Goal: Task Accomplishment & Management: Use online tool/utility

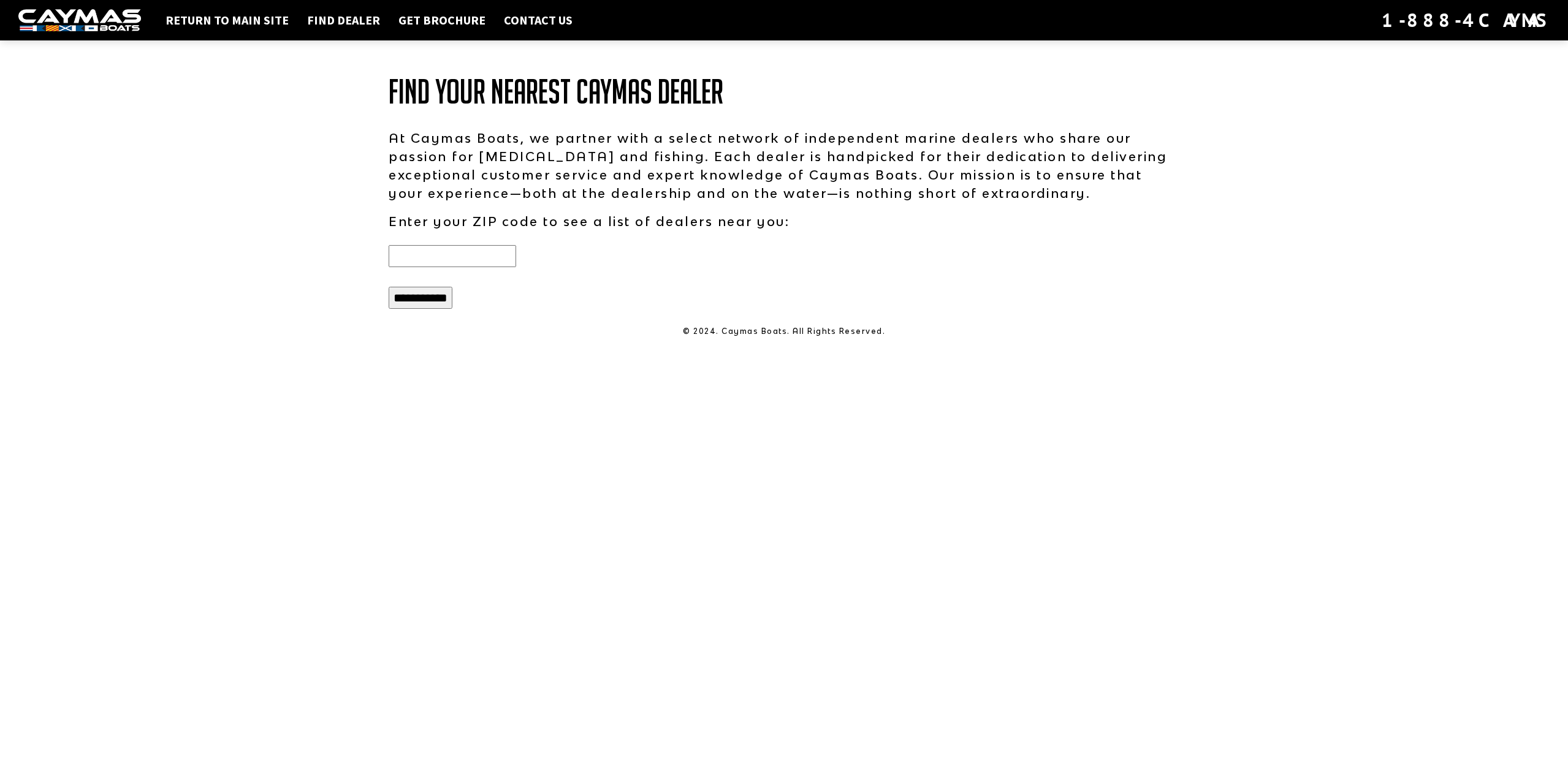
click at [466, 256] on input "text" at bounding box center [452, 257] width 127 height 22
type input "*****"
click at [389, 287] on input "**********" at bounding box center [421, 298] width 64 height 22
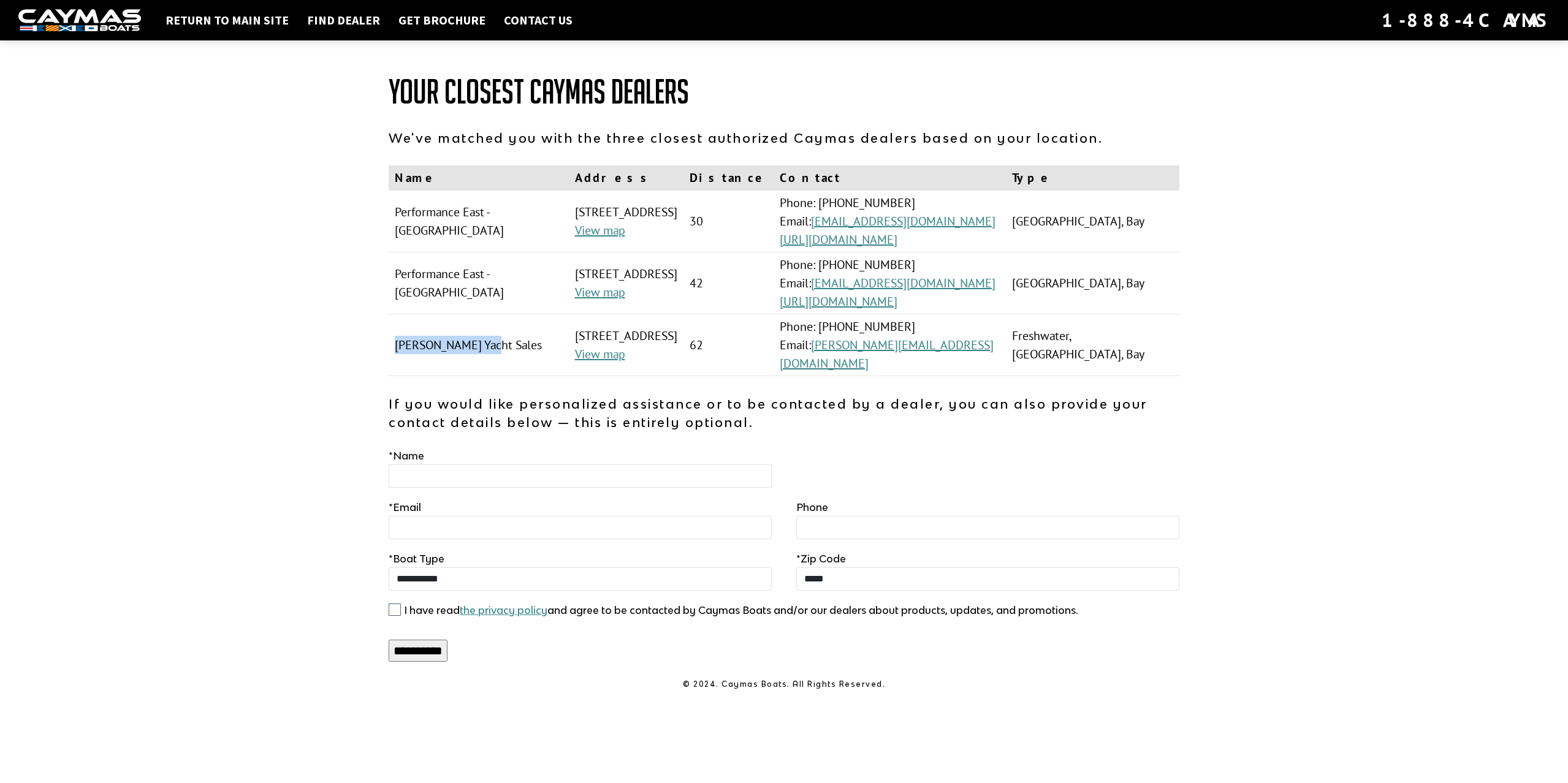
drag, startPoint x: 482, startPoint y: 383, endPoint x: 391, endPoint y: 390, distance: 91.3
click at [391, 377] on td "Revis Yacht Sales" at bounding box center [478, 345] width 180 height 62
copy td "Revis Yacht Sales"
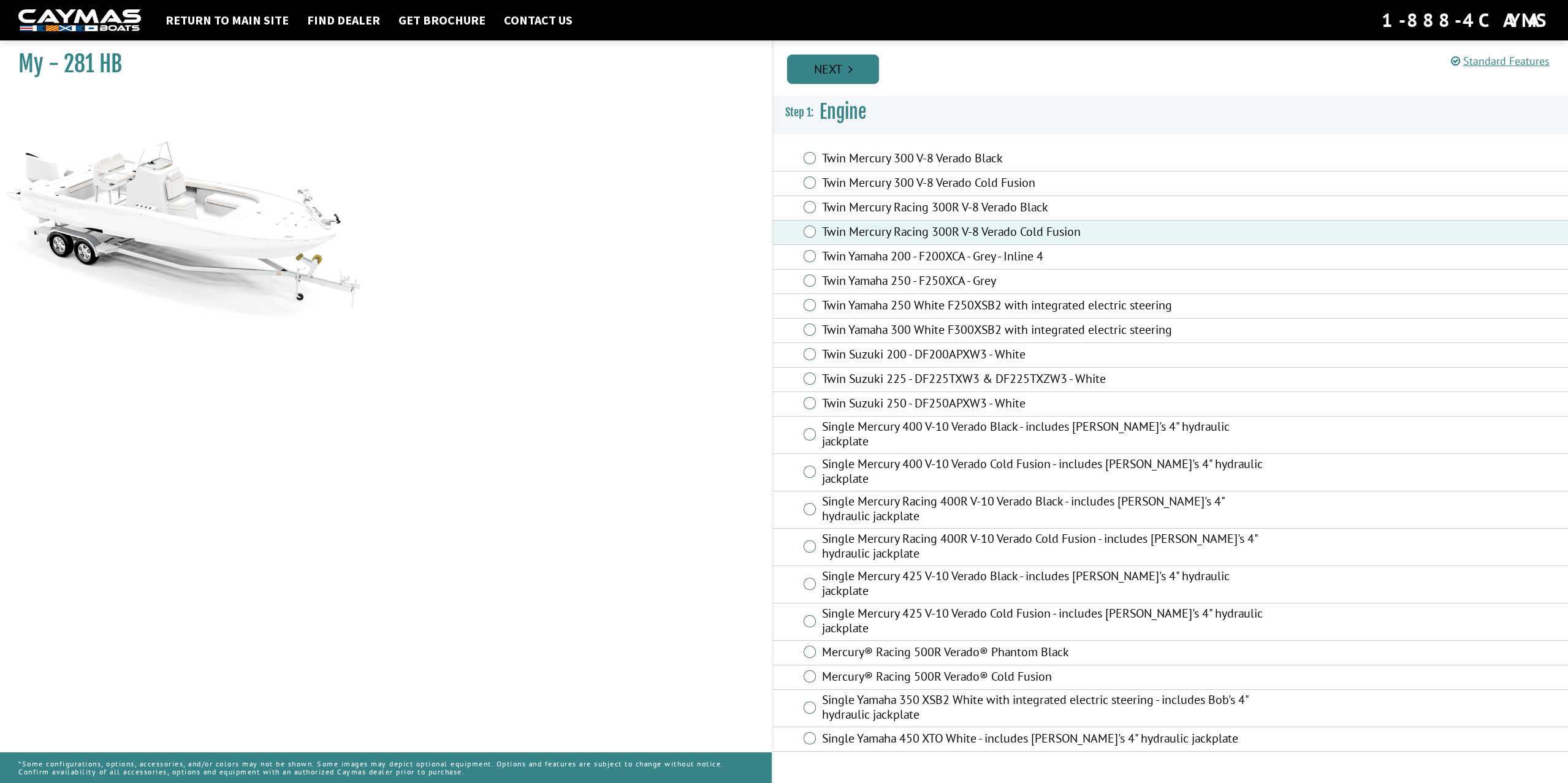
click at [828, 70] on link "Next" at bounding box center [833, 69] width 92 height 30
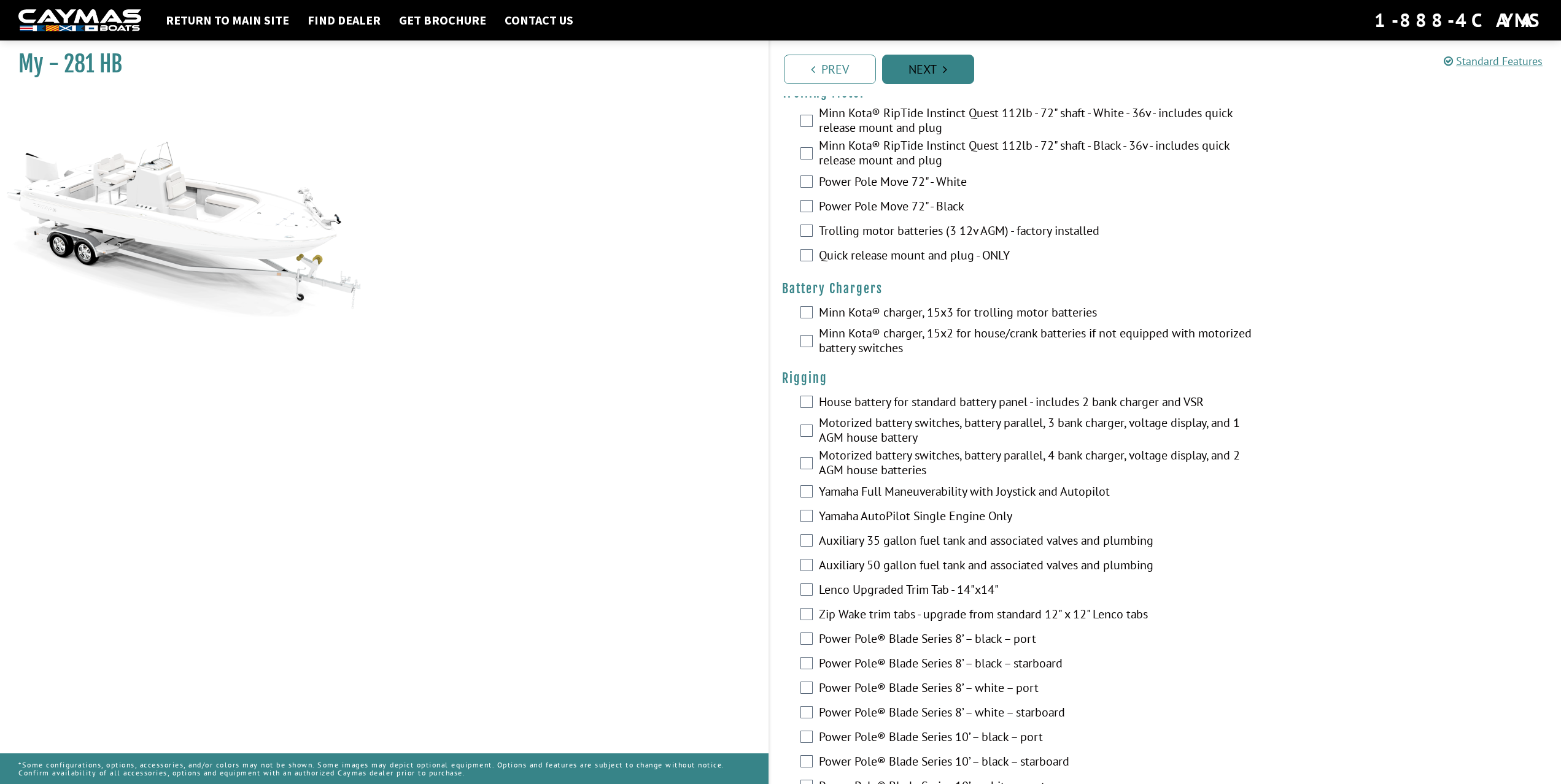
click at [921, 68] on link "Next" at bounding box center [927, 69] width 92 height 30
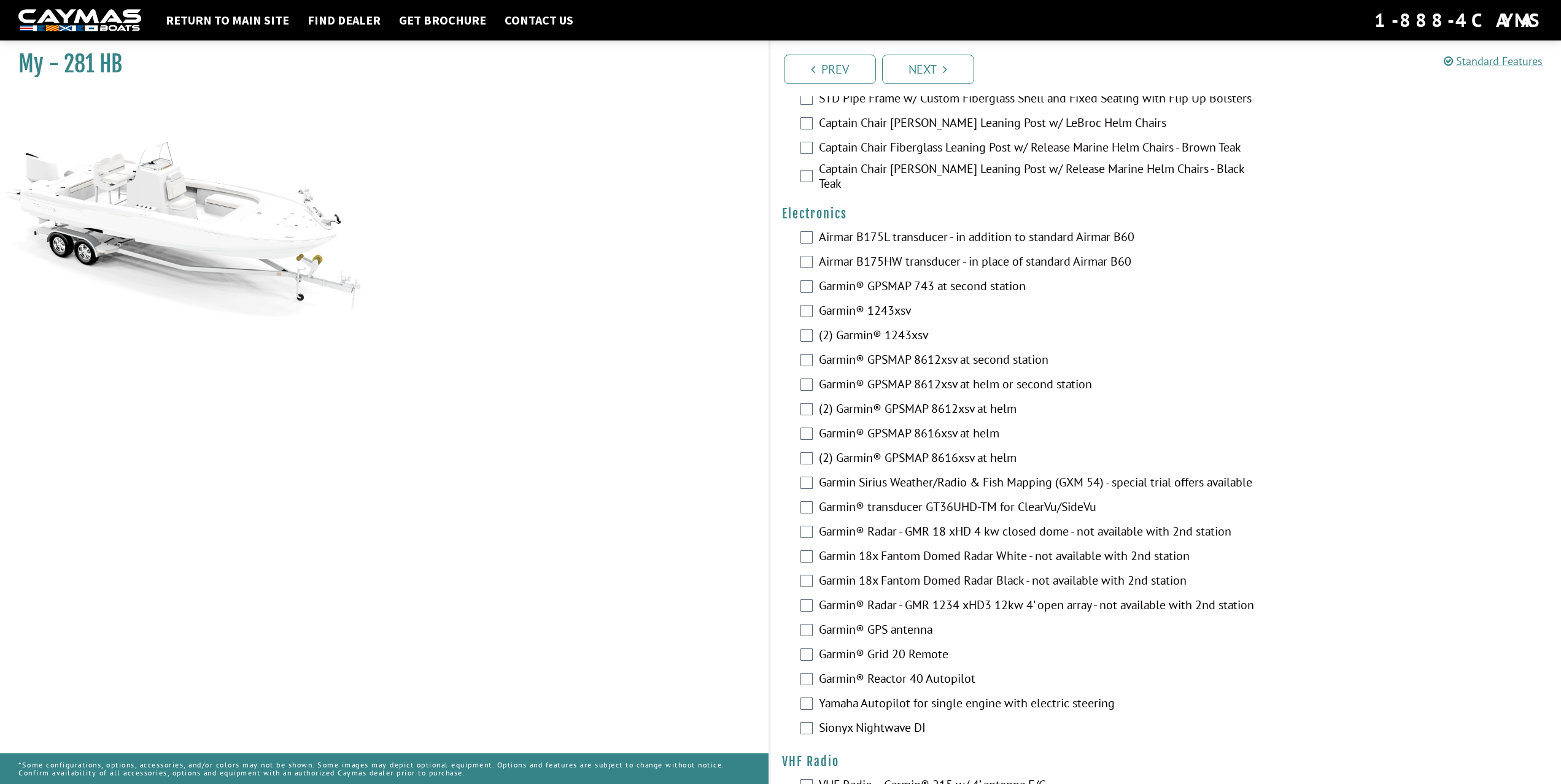
scroll to position [2881, 0]
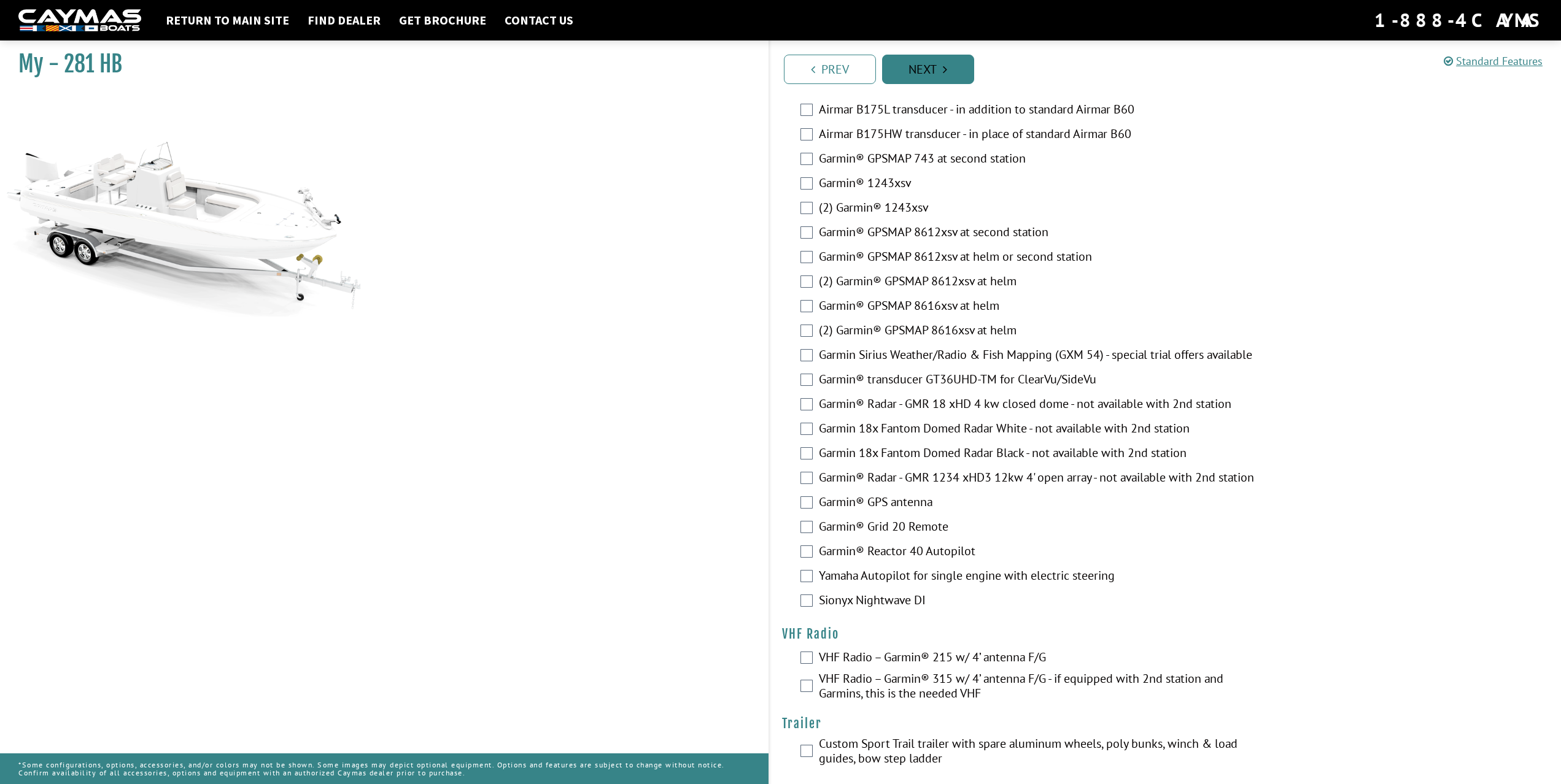
click at [931, 74] on link "Next" at bounding box center [927, 69] width 92 height 30
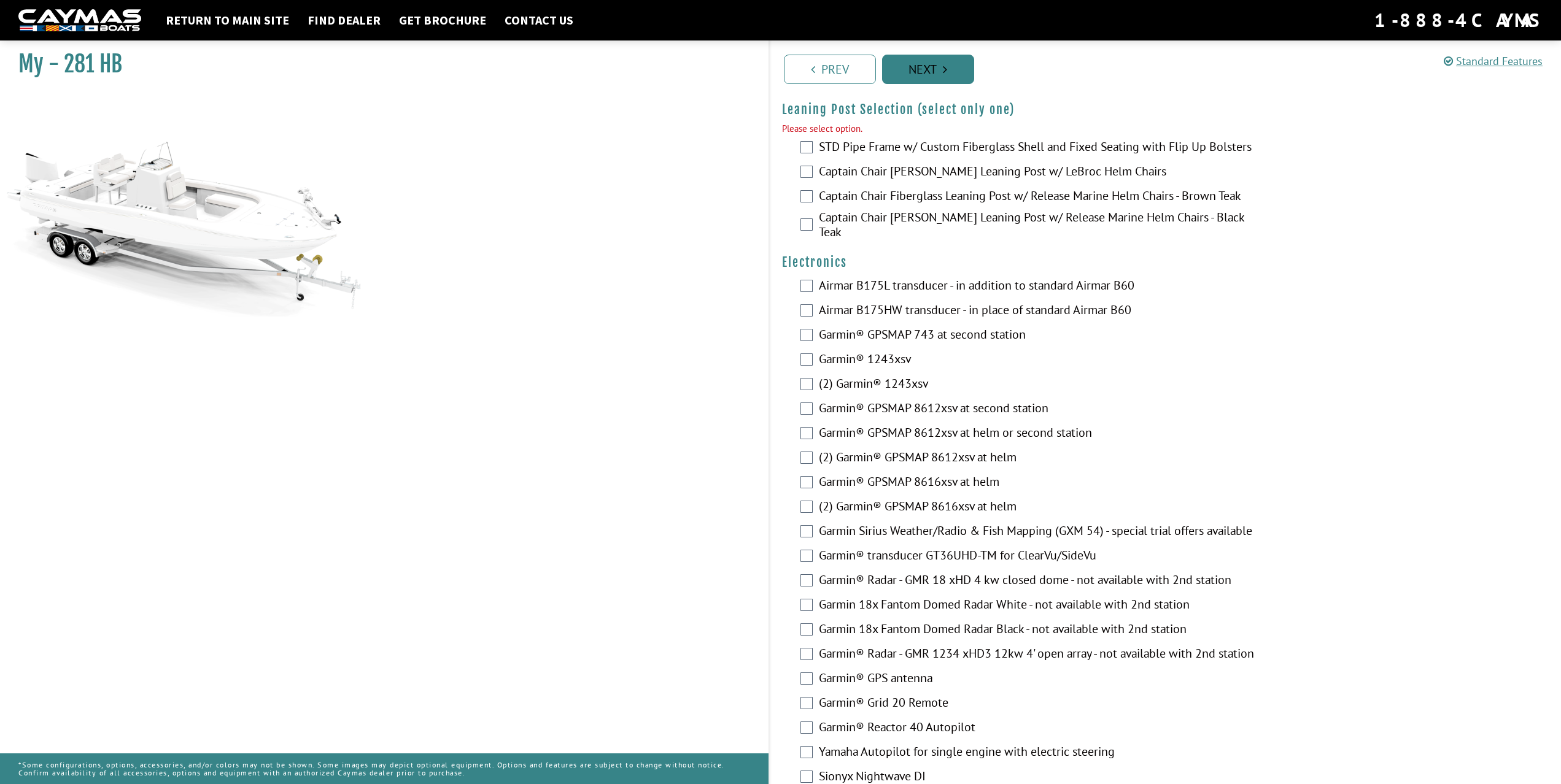
scroll to position [2704, 0]
click at [931, 74] on link "Next" at bounding box center [927, 69] width 92 height 30
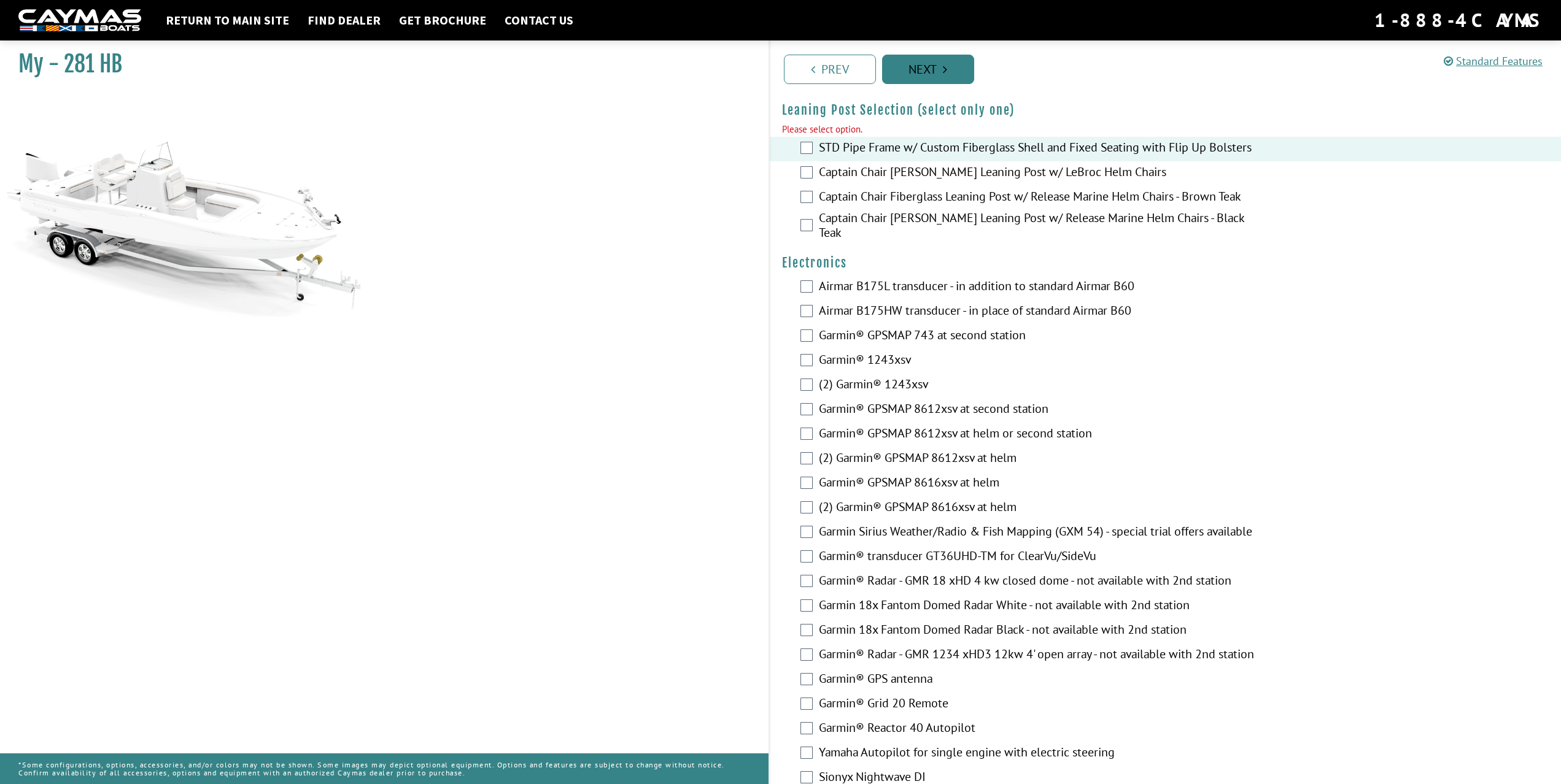
click at [919, 67] on link "Next" at bounding box center [927, 69] width 92 height 30
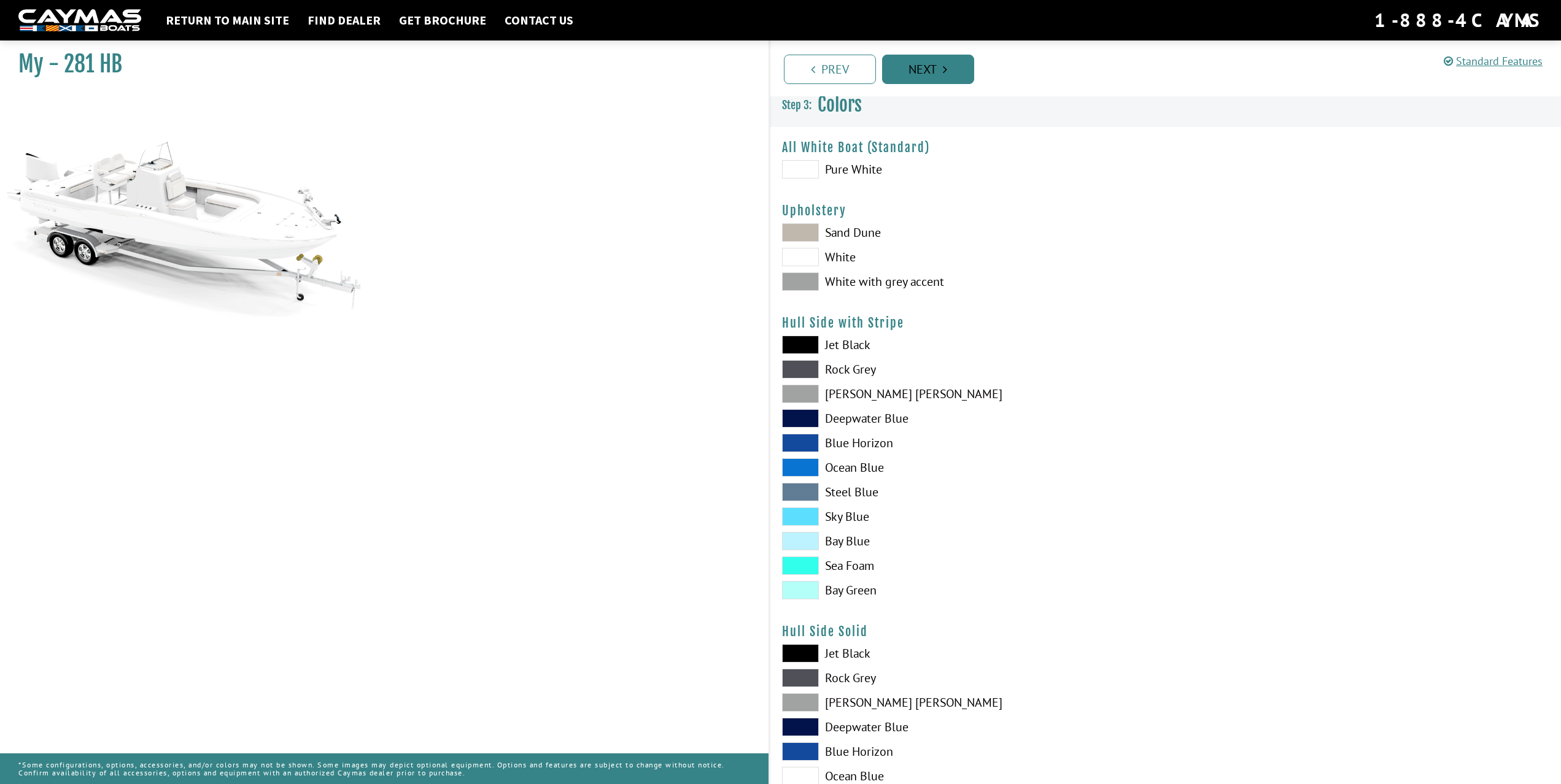
scroll to position [0, 0]
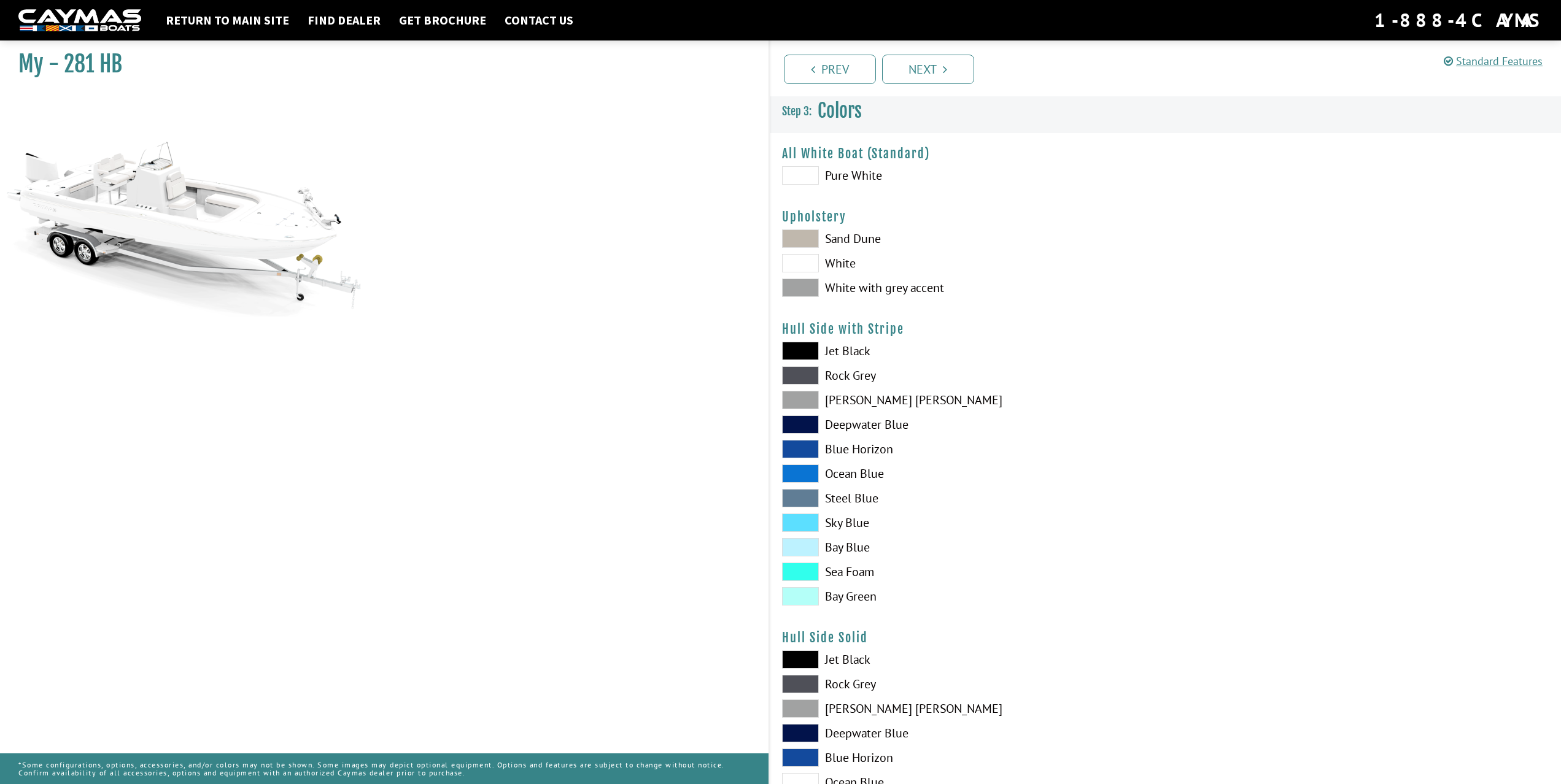
click at [808, 241] on span at bounding box center [800, 239] width 37 height 18
click at [807, 266] on span at bounding box center [800, 263] width 37 height 18
click at [793, 353] on span at bounding box center [800, 351] width 37 height 18
click at [801, 374] on span at bounding box center [800, 376] width 37 height 18
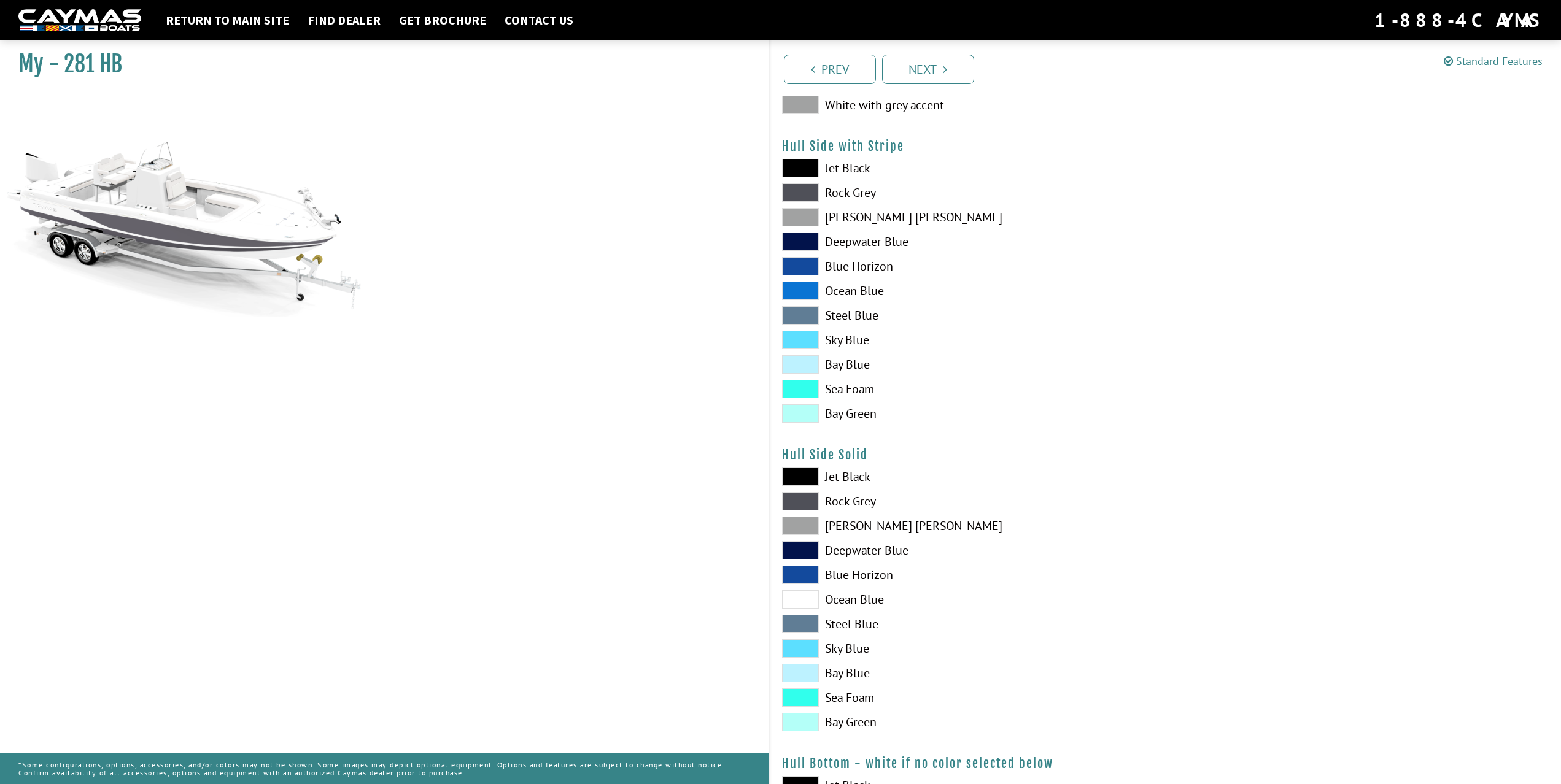
scroll to position [184, 0]
click at [797, 222] on span at bounding box center [800, 215] width 37 height 18
click at [807, 240] on span at bounding box center [800, 240] width 37 height 18
click at [805, 267] on span at bounding box center [800, 265] width 37 height 18
click at [805, 291] on span at bounding box center [800, 289] width 37 height 18
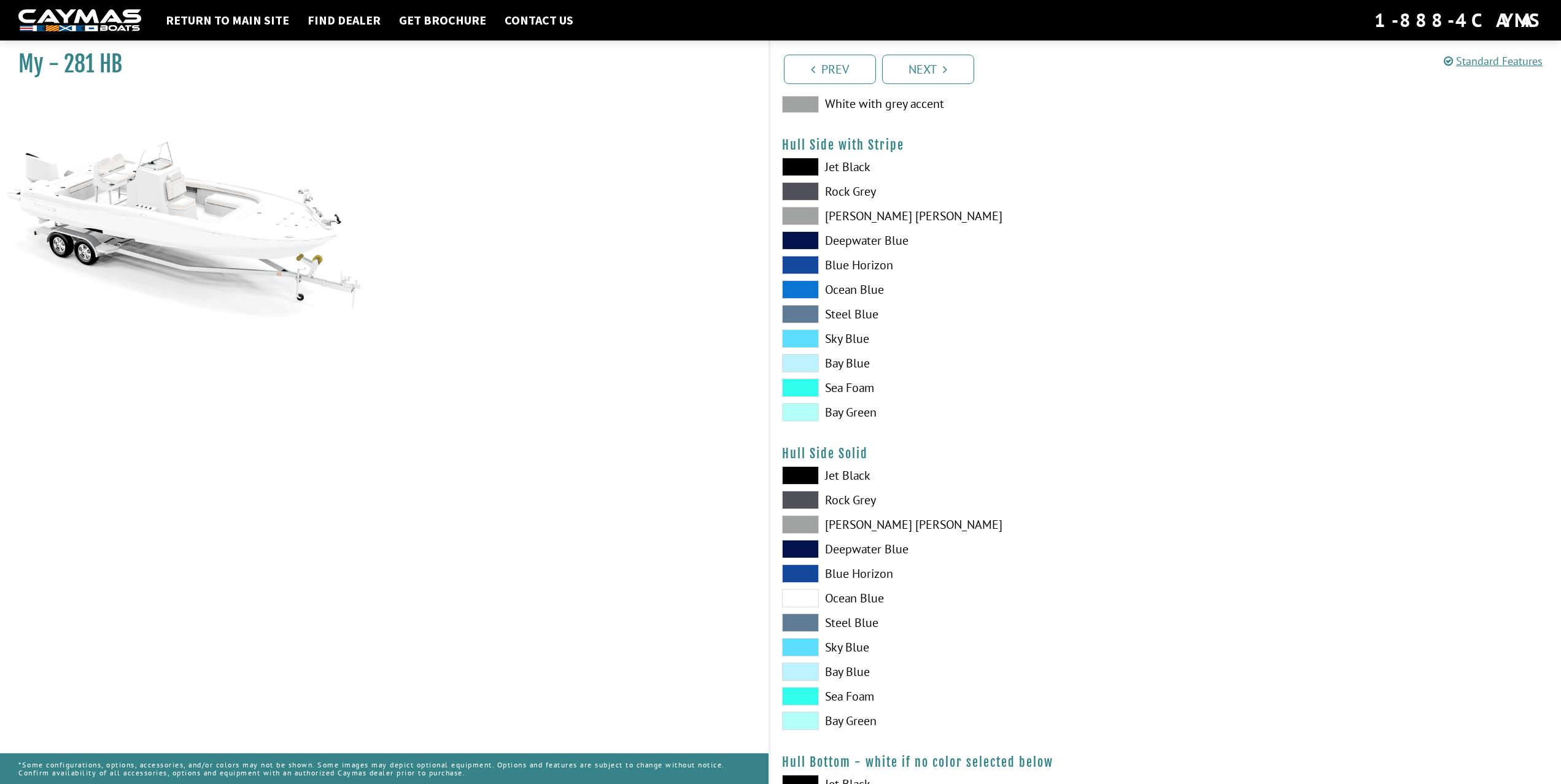
click at [807, 316] on span at bounding box center [800, 314] width 37 height 18
click at [807, 314] on span at bounding box center [800, 314] width 37 height 18
click at [807, 313] on span at bounding box center [800, 314] width 37 height 18
click at [799, 217] on span at bounding box center [800, 215] width 37 height 18
click at [808, 331] on span at bounding box center [800, 339] width 37 height 18
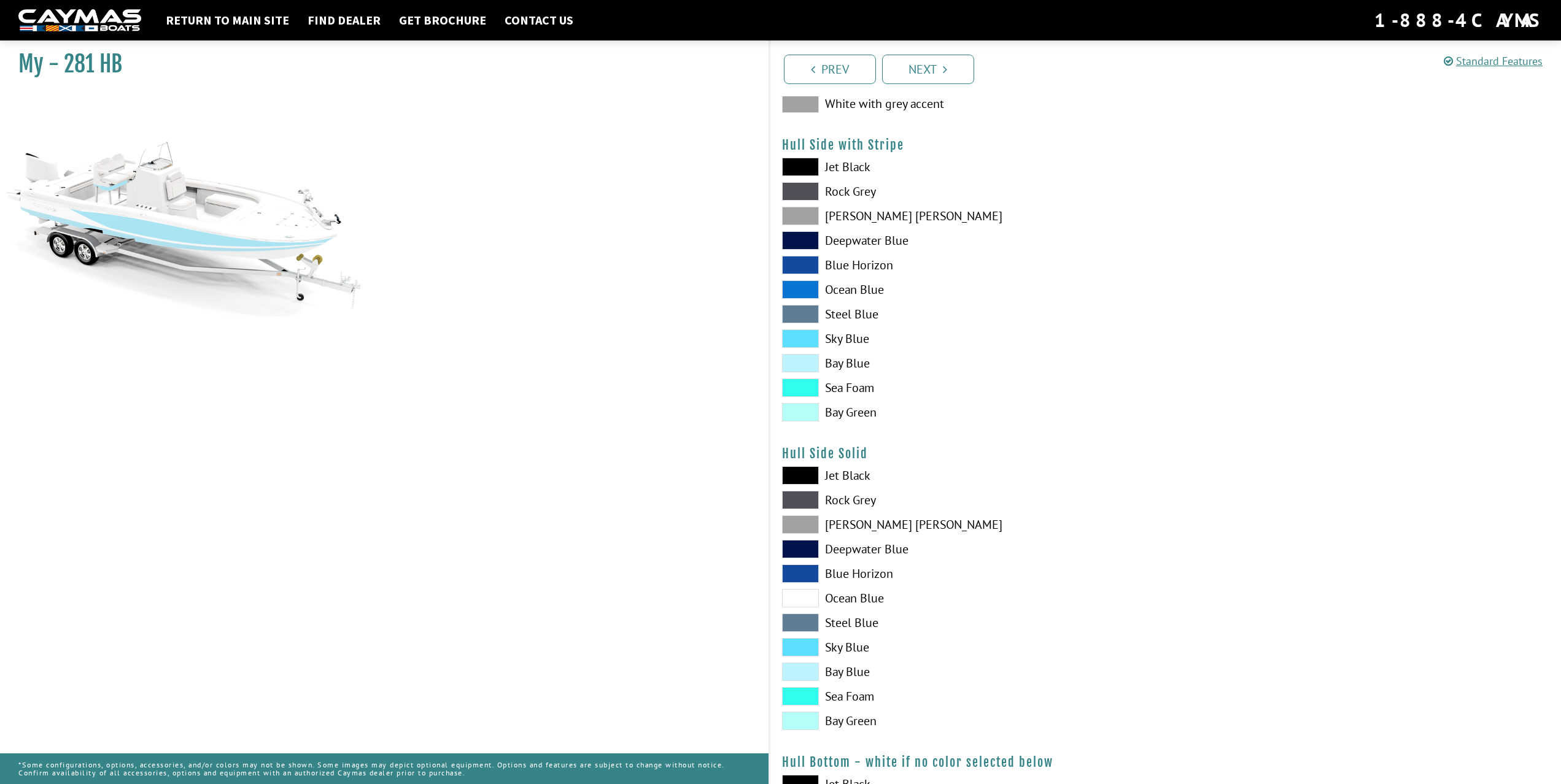
click at [795, 474] on span at bounding box center [800, 475] width 37 height 18
click at [805, 472] on span at bounding box center [800, 475] width 37 height 18
click at [799, 340] on span at bounding box center [800, 339] width 37 height 18
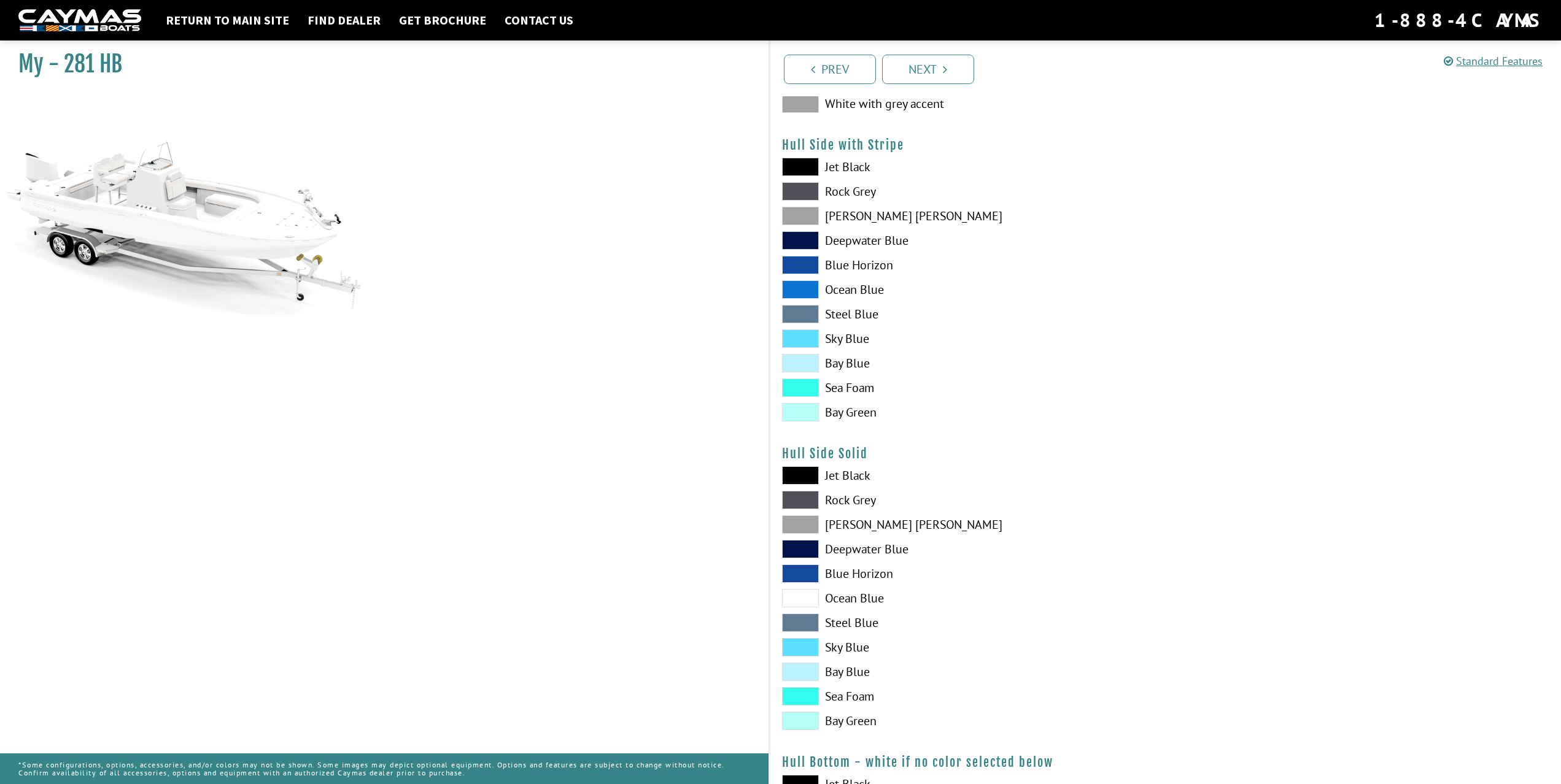
click at [799, 340] on span at bounding box center [800, 339] width 37 height 18
click at [799, 312] on span at bounding box center [800, 314] width 37 height 18
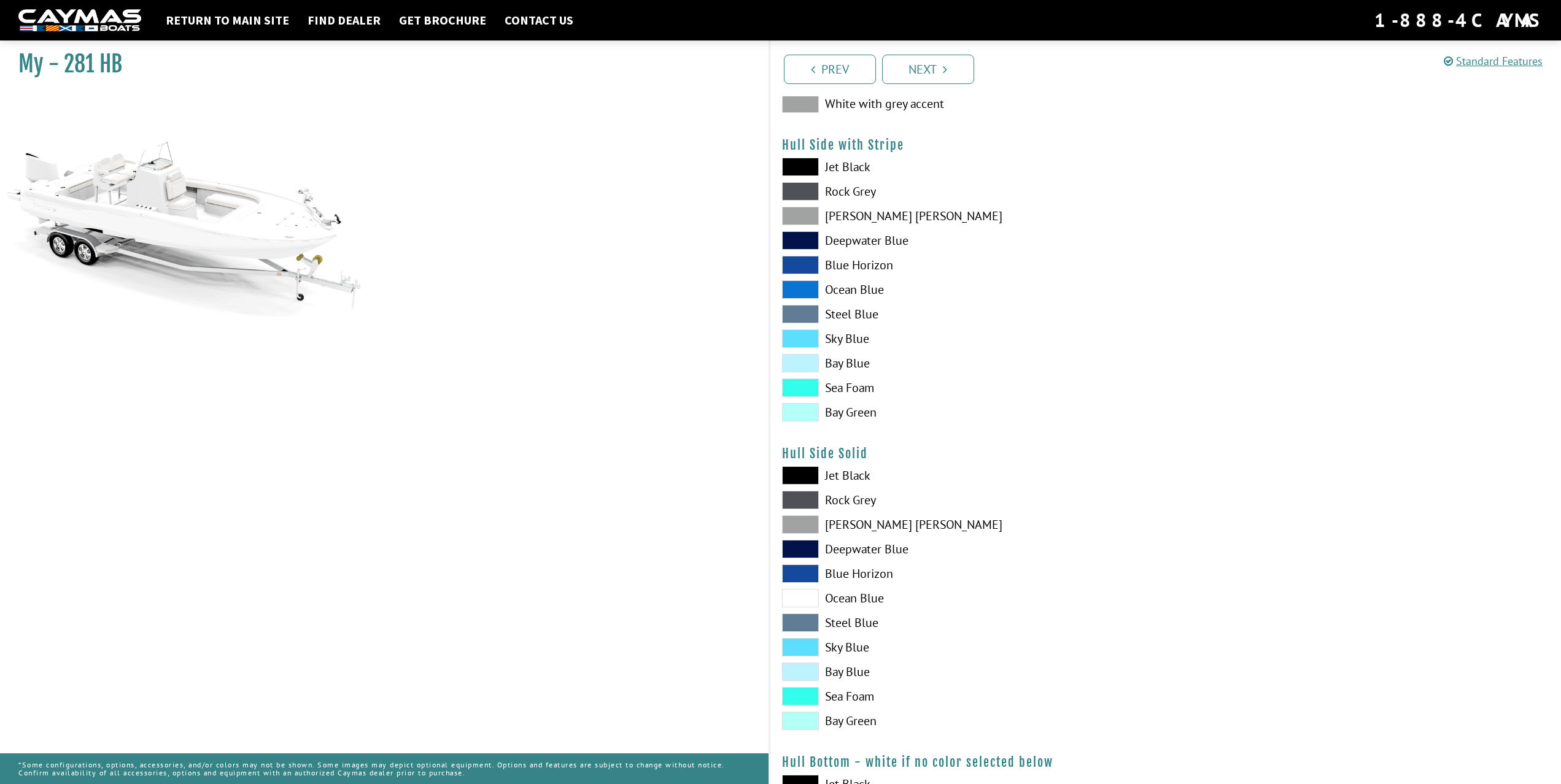
click at [799, 312] on span at bounding box center [800, 314] width 37 height 18
click at [804, 290] on span at bounding box center [800, 289] width 37 height 18
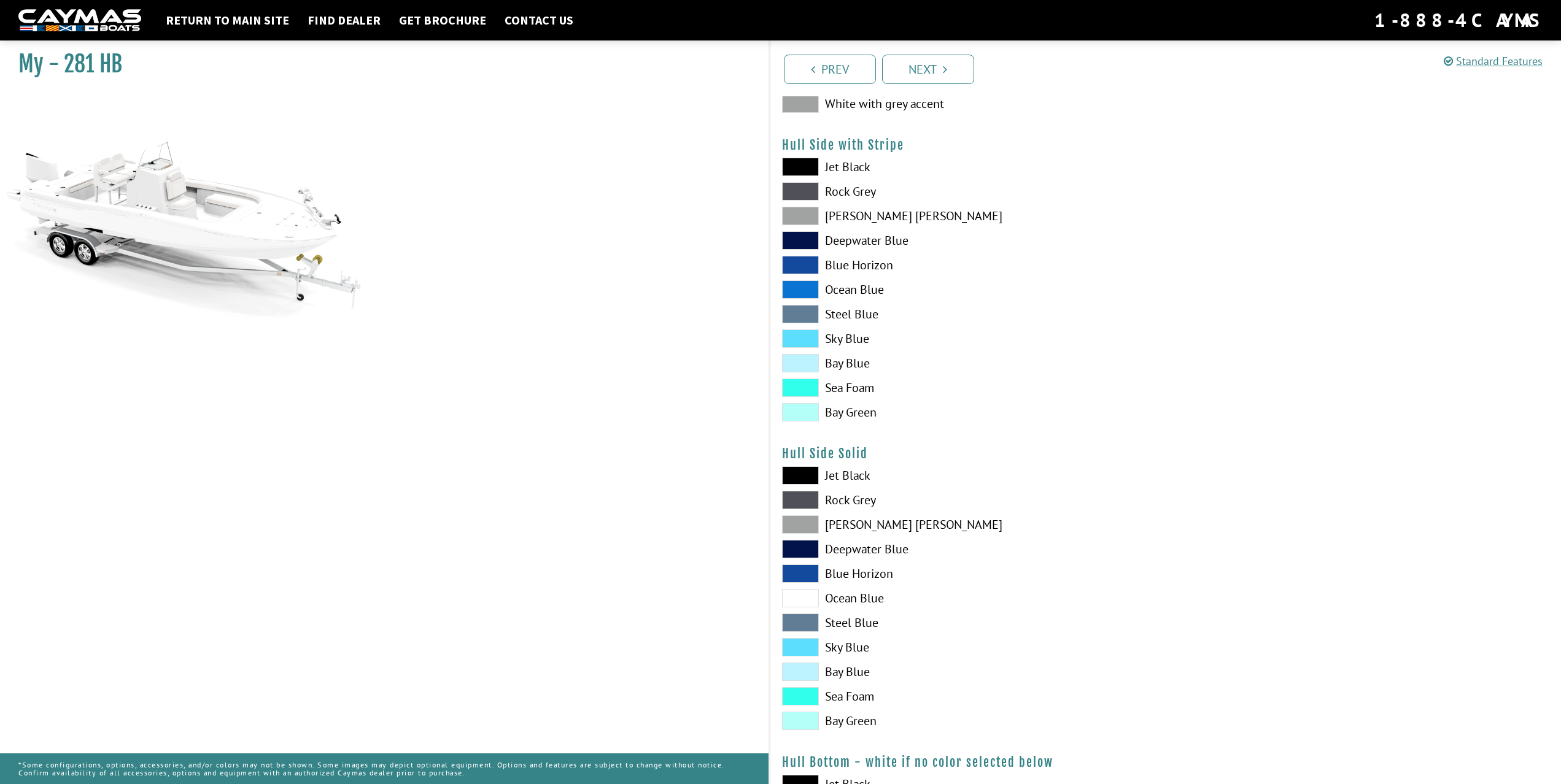
click at [807, 201] on div "Jet Black Rock Grey Dove Gray Deepwater Blue Blue Horizon Ocean Blue" at bounding box center [968, 292] width 396 height 270
click at [805, 192] on span at bounding box center [800, 191] width 37 height 18
click at [807, 315] on span at bounding box center [800, 314] width 37 height 18
click at [801, 473] on span at bounding box center [800, 475] width 37 height 18
click at [802, 473] on span at bounding box center [800, 475] width 37 height 18
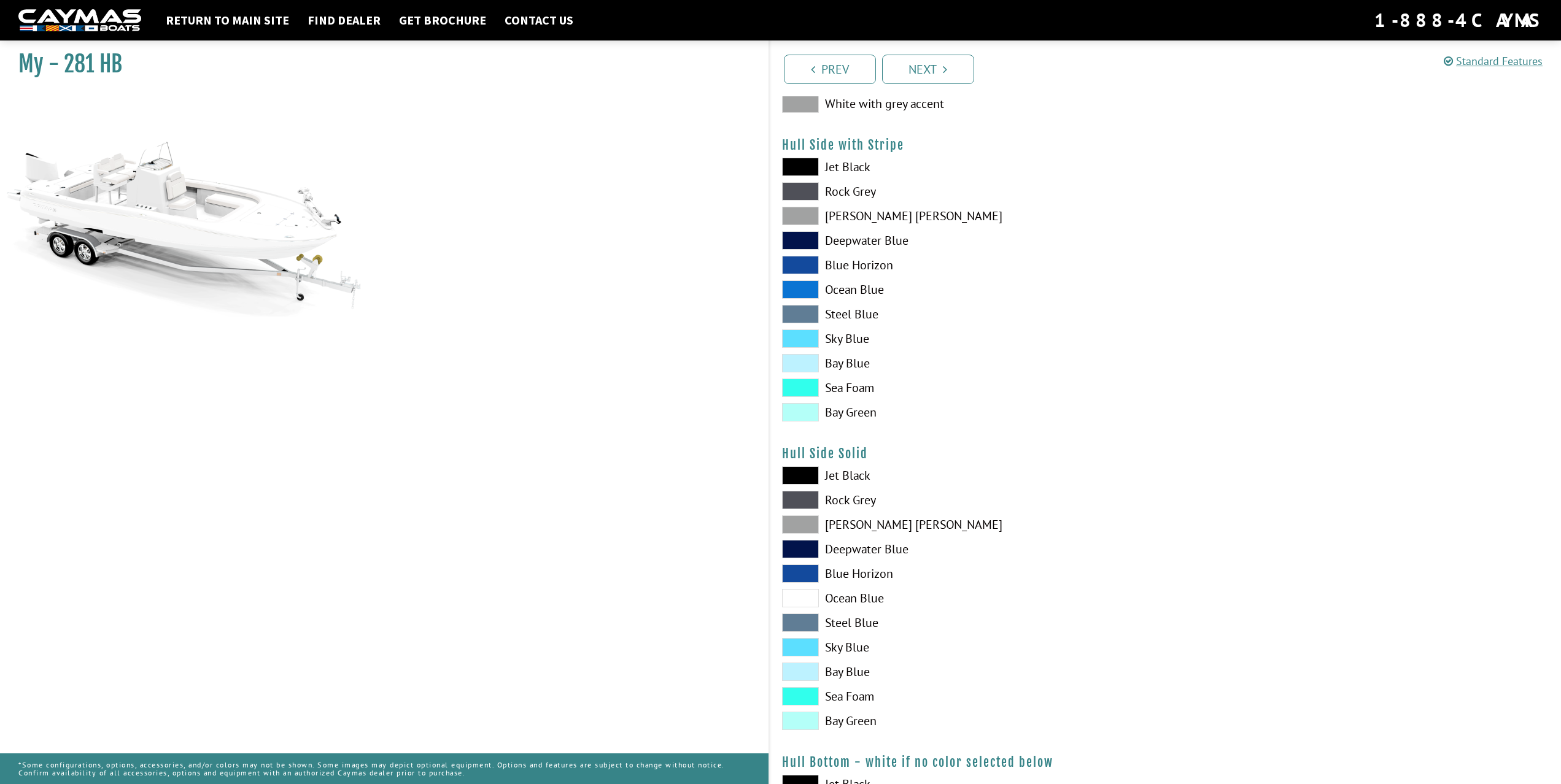
click at [802, 473] on span at bounding box center [800, 475] width 37 height 18
click at [807, 511] on div "Jet Black Rock Grey Dove Gray Deepwater Blue Blue Horizon Ocean Blue" at bounding box center [968, 601] width 396 height 270
click at [804, 504] on span at bounding box center [800, 500] width 37 height 18
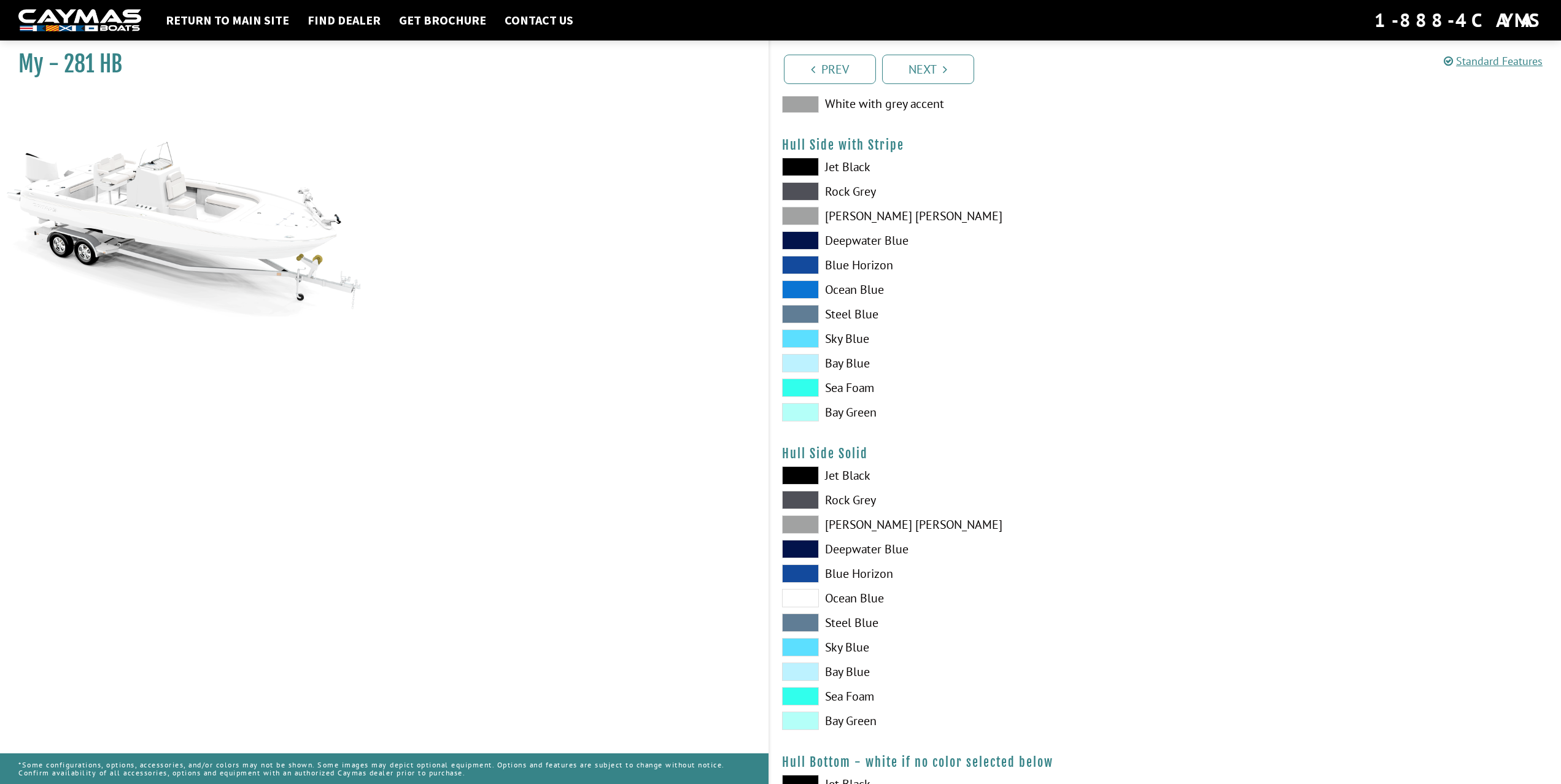
click at [803, 505] on span at bounding box center [800, 500] width 37 height 18
